Goal: Transaction & Acquisition: Purchase product/service

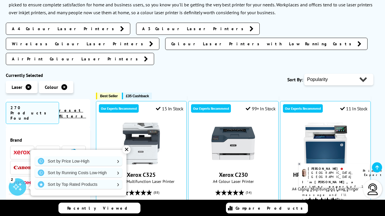
scroll to position [121, 0]
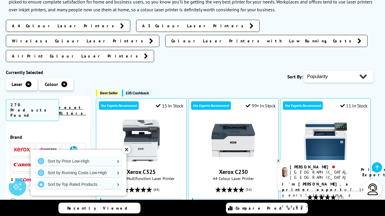
select select "Price Ascending"
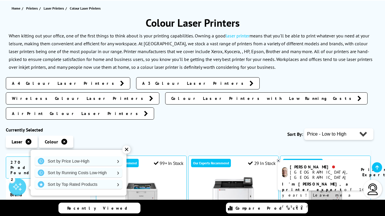
scroll to position [64, 0]
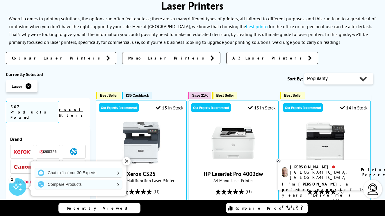
click at [128, 56] on span "Mono Laser Printers" at bounding box center [167, 58] width 79 height 6
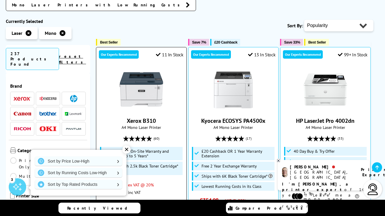
scroll to position [145, 0]
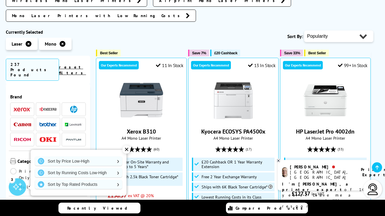
select select "Price Ascending"
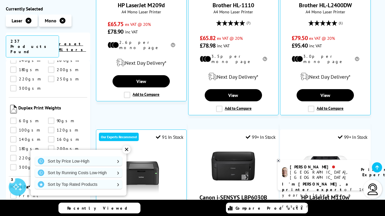
scroll to position [272, 0]
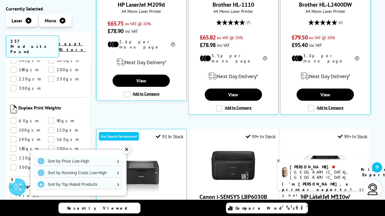
click at [127, 150] on div "✕" at bounding box center [126, 150] width 8 height 8
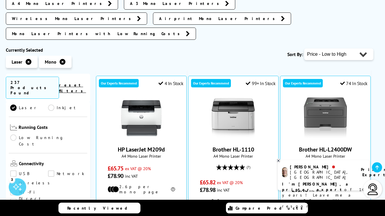
scroll to position [188, 0]
click at [14, 179] on link "Wireless" at bounding box center [31, 182] width 43 height 6
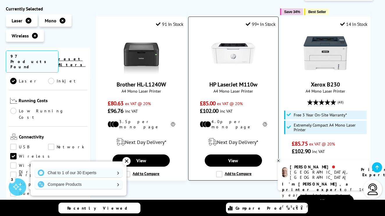
scroll to position [131, 0]
